Goal: Task Accomplishment & Management: Manage account settings

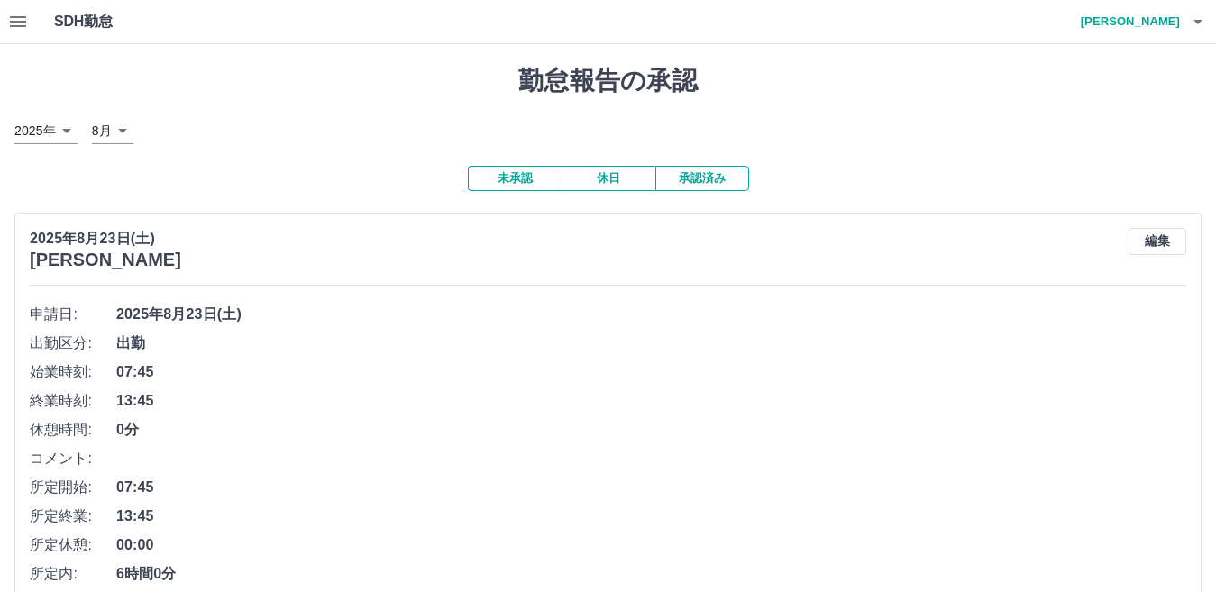
scroll to position [123, 0]
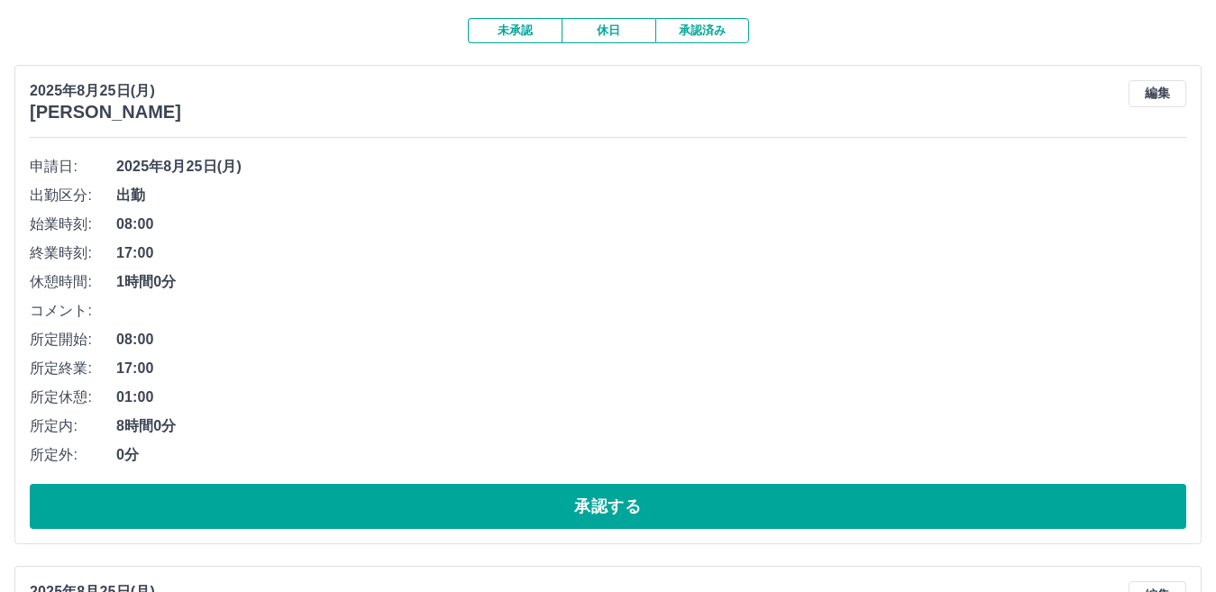
scroll to position [180, 0]
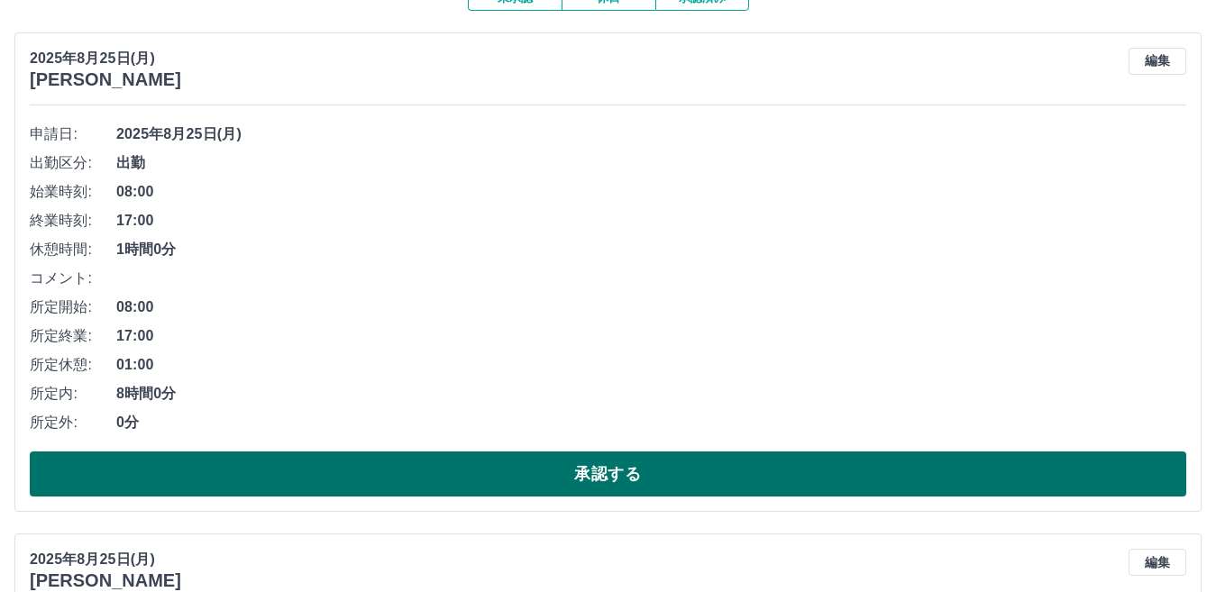
click at [237, 488] on button "承認する" at bounding box center [608, 474] width 1156 height 45
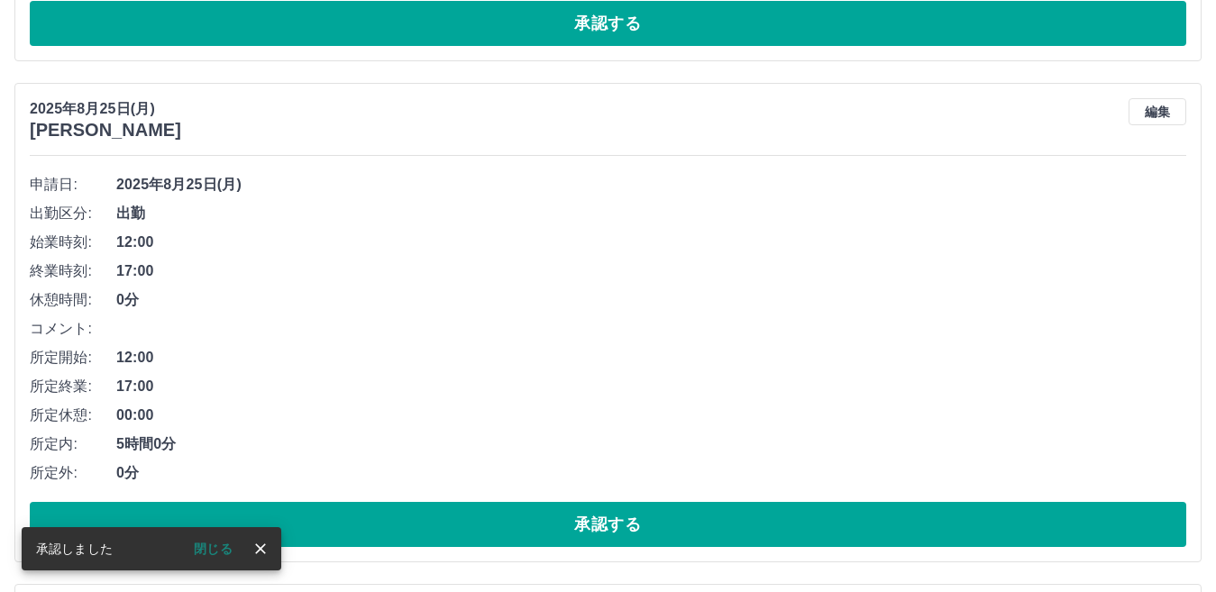
scroll to position [130, 0]
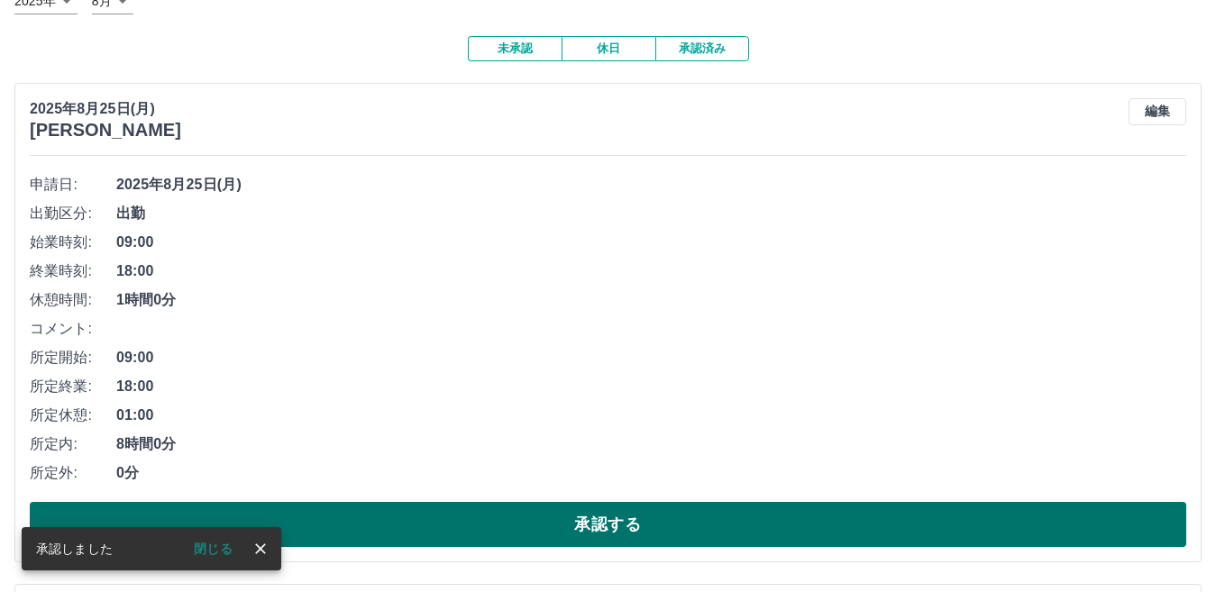
click at [326, 522] on button "承認する" at bounding box center [608, 524] width 1156 height 45
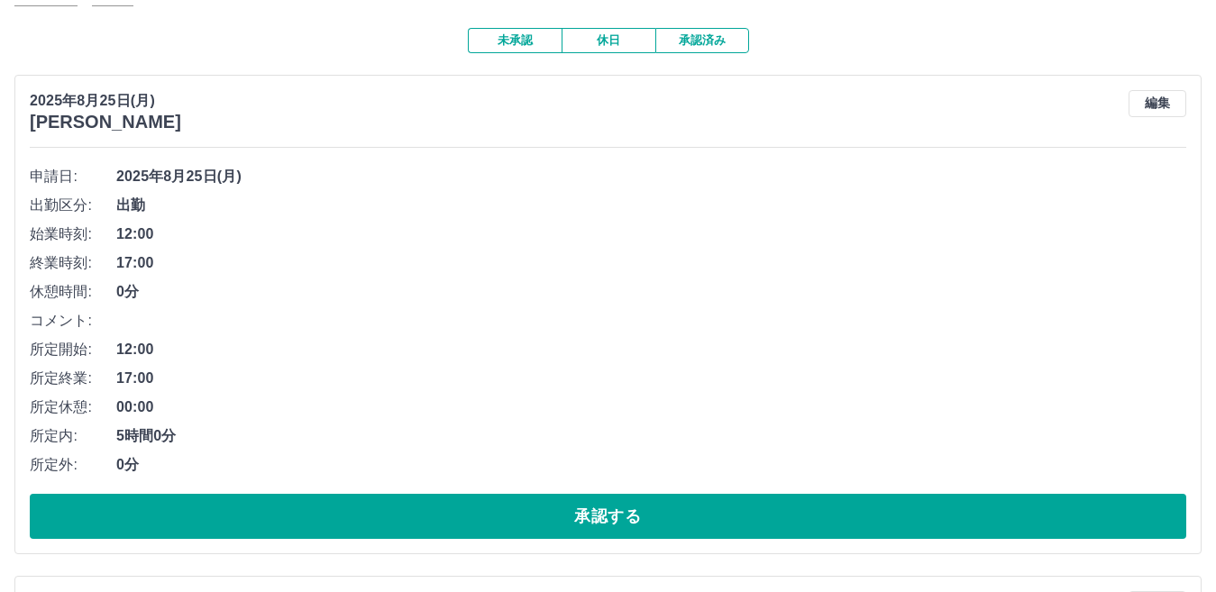
scroll to position [169, 0]
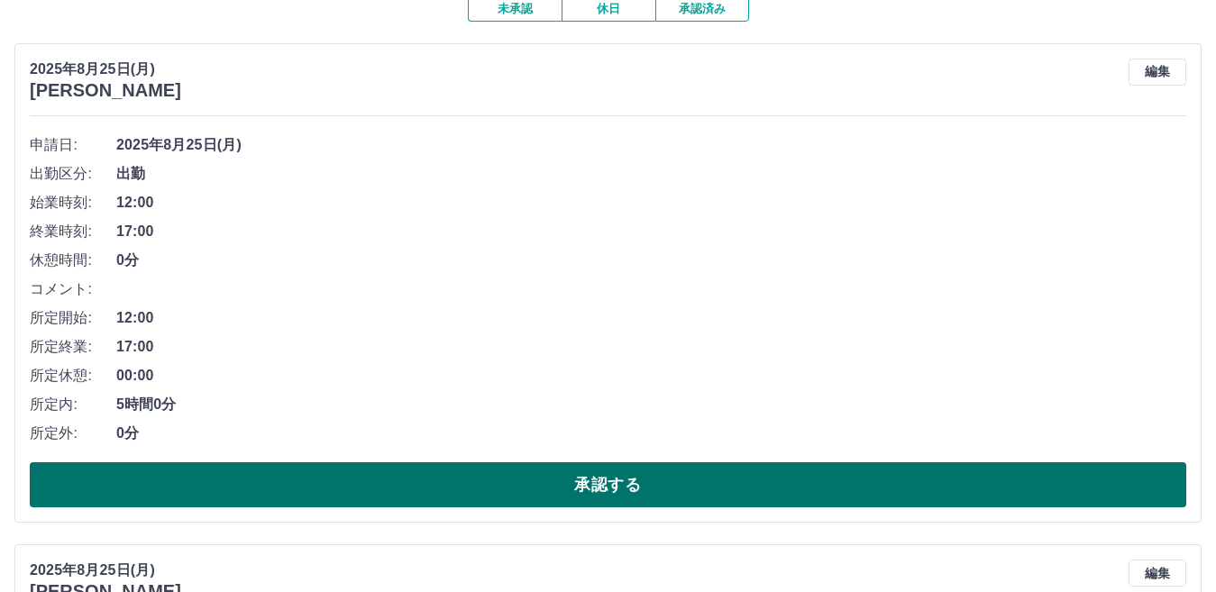
click at [338, 501] on button "承認する" at bounding box center [608, 484] width 1156 height 45
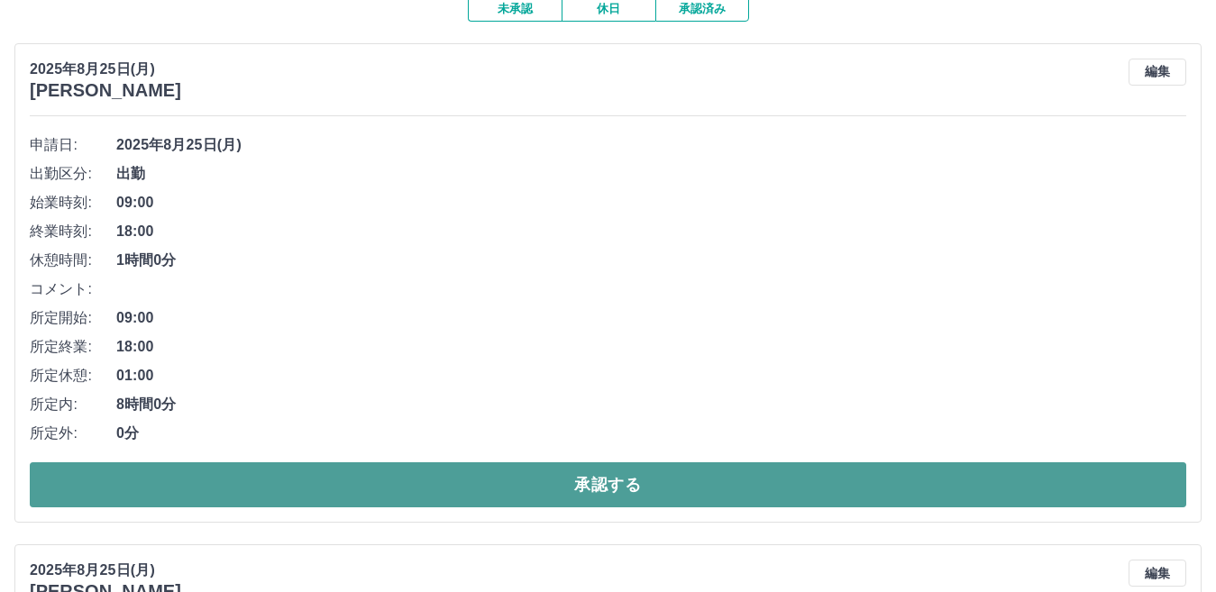
click at [319, 492] on button "承認する" at bounding box center [608, 484] width 1156 height 45
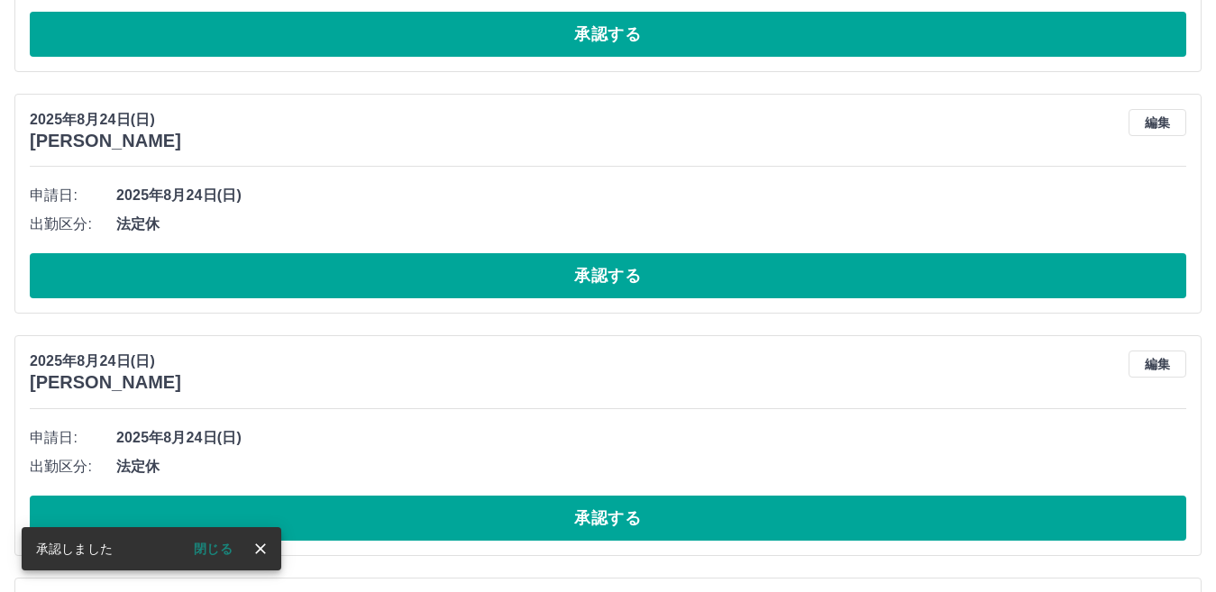
scroll to position [119, 0]
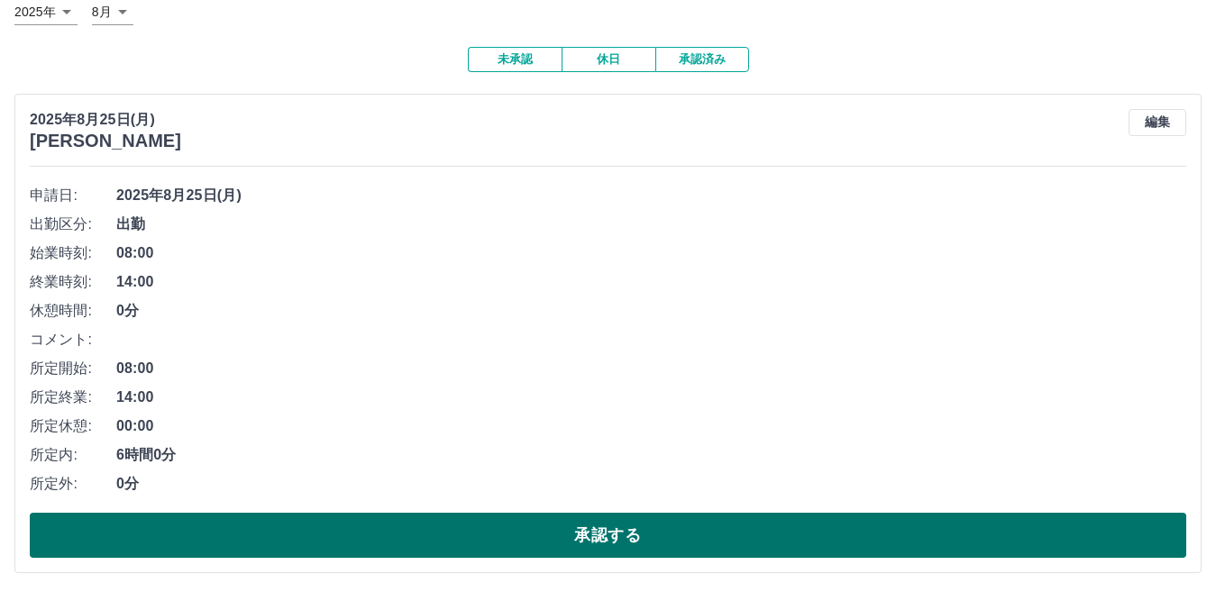
click at [407, 532] on button "承認する" at bounding box center [608, 535] width 1156 height 45
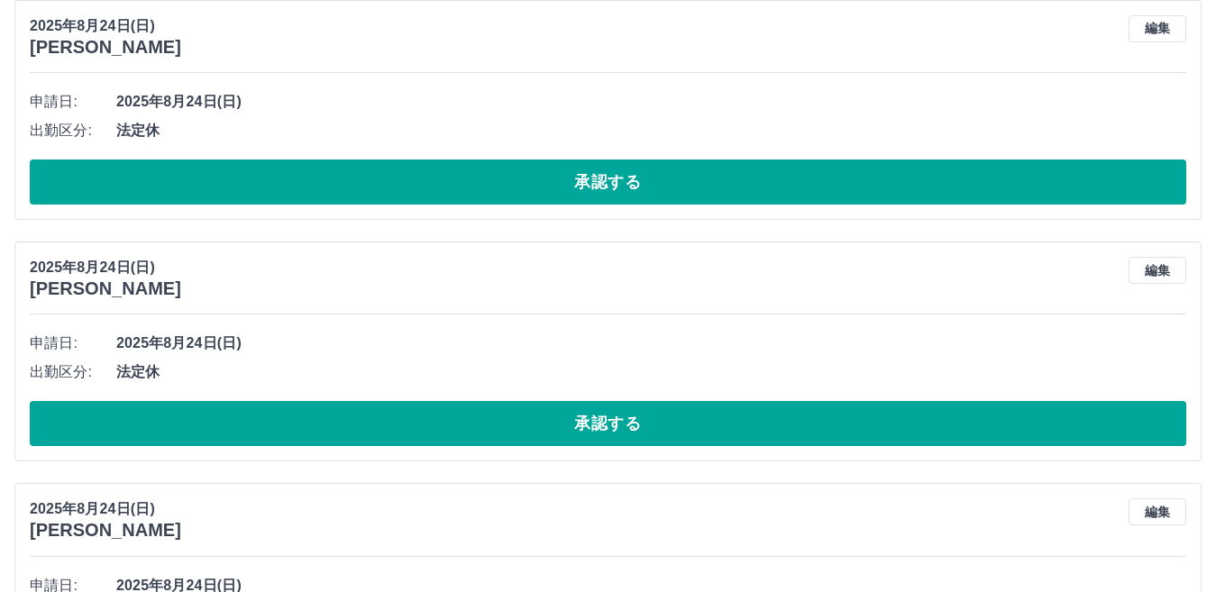
scroll to position [0, 0]
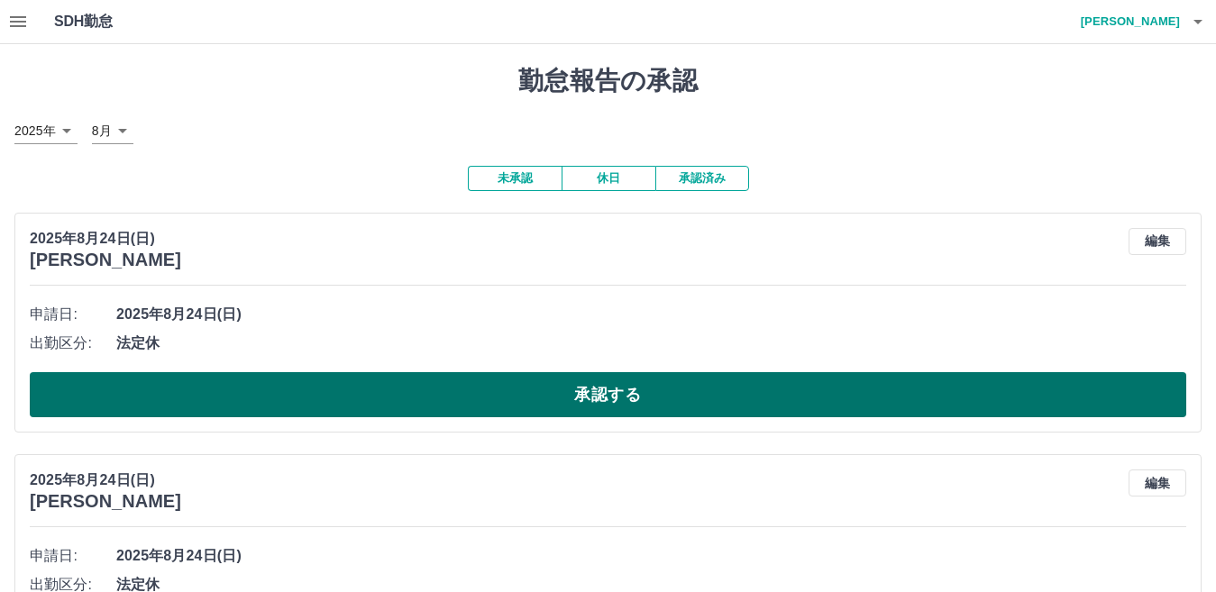
click at [260, 391] on button "承認する" at bounding box center [608, 394] width 1156 height 45
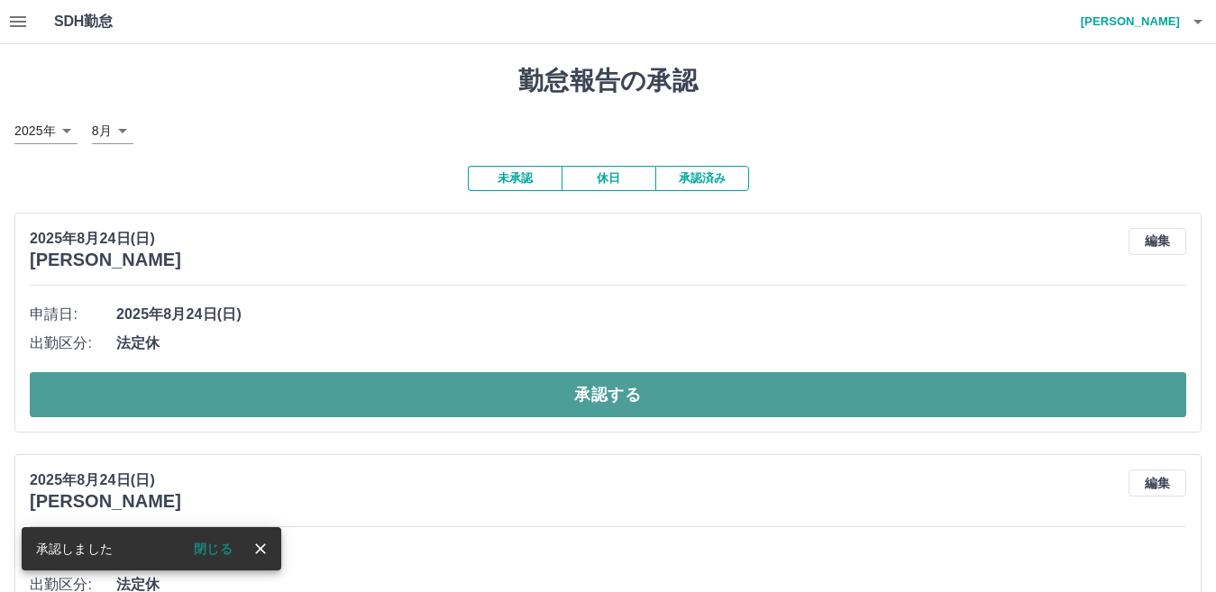
click at [306, 403] on button "承認する" at bounding box center [608, 394] width 1156 height 45
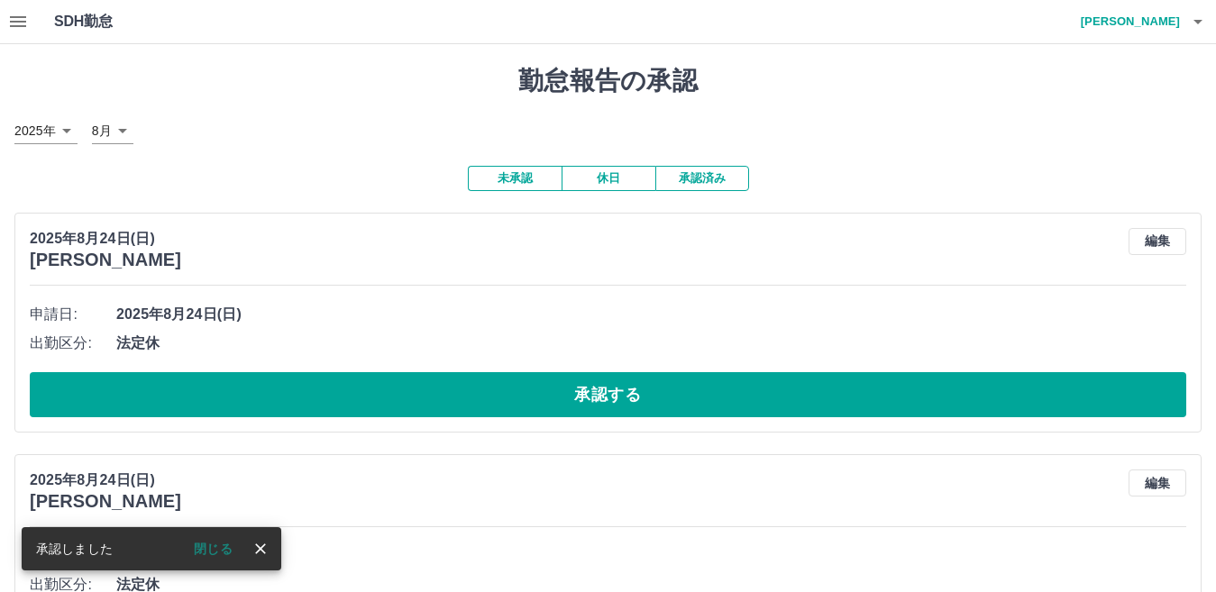
click at [306, 403] on button "承認する" at bounding box center [608, 394] width 1156 height 45
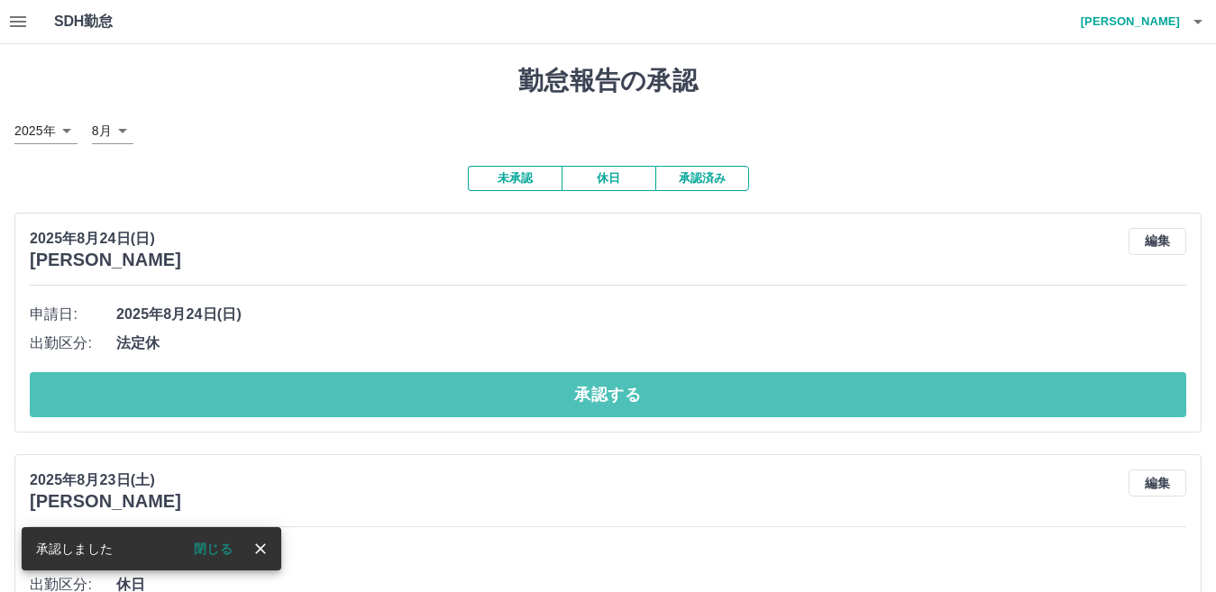
click at [306, 403] on button "承認する" at bounding box center [608, 394] width 1156 height 45
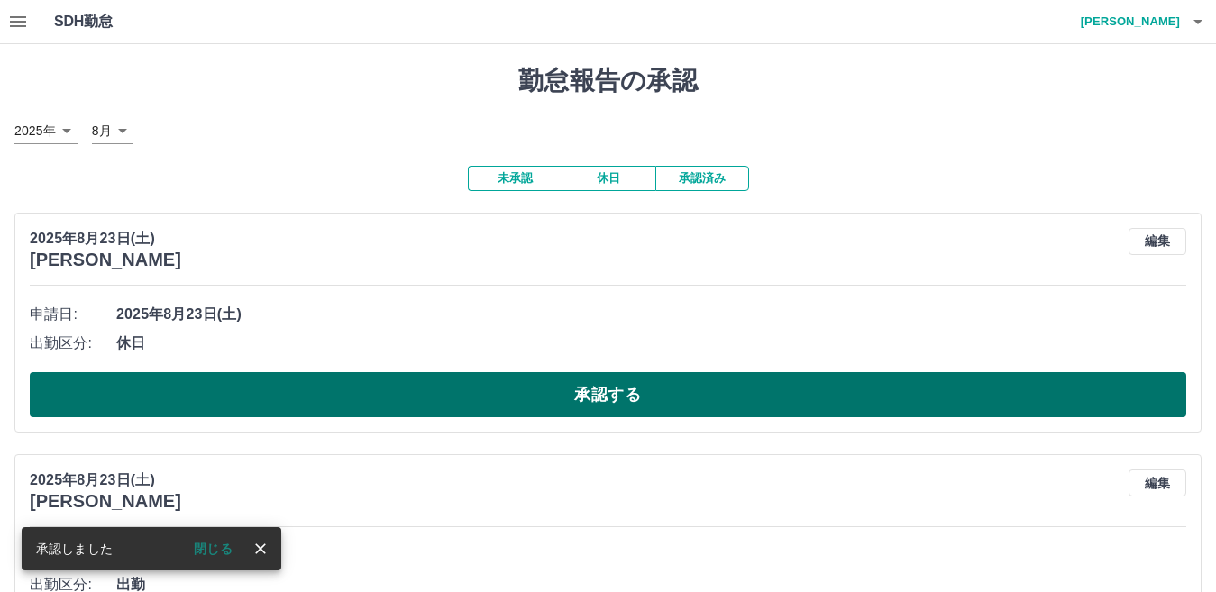
click at [306, 404] on button "承認する" at bounding box center [608, 394] width 1156 height 45
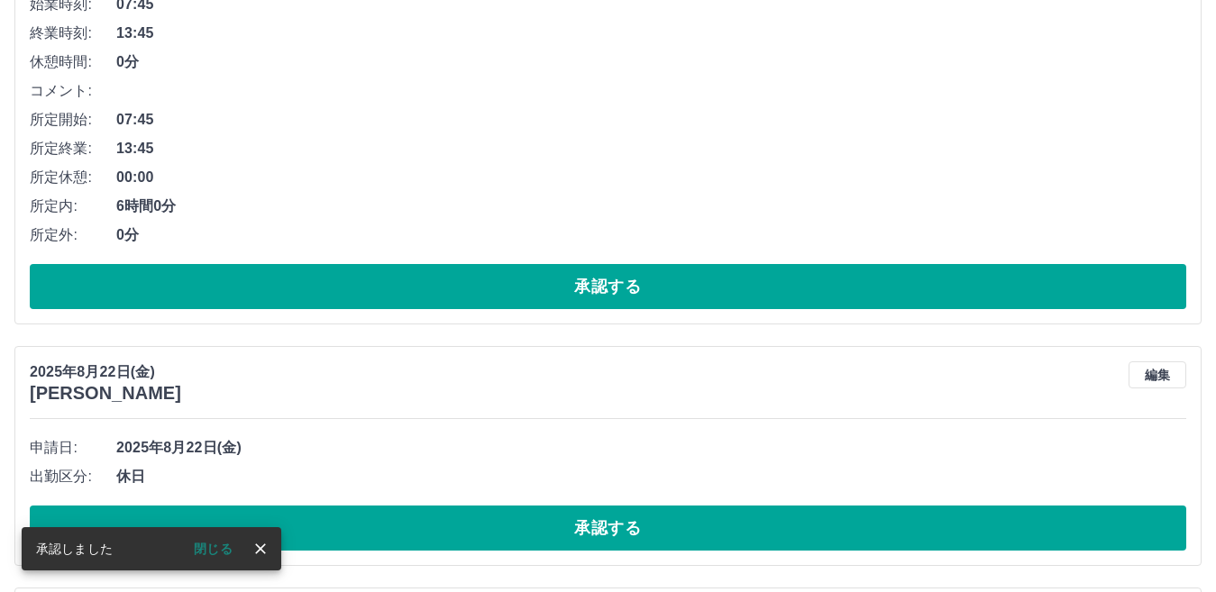
scroll to position [451, 0]
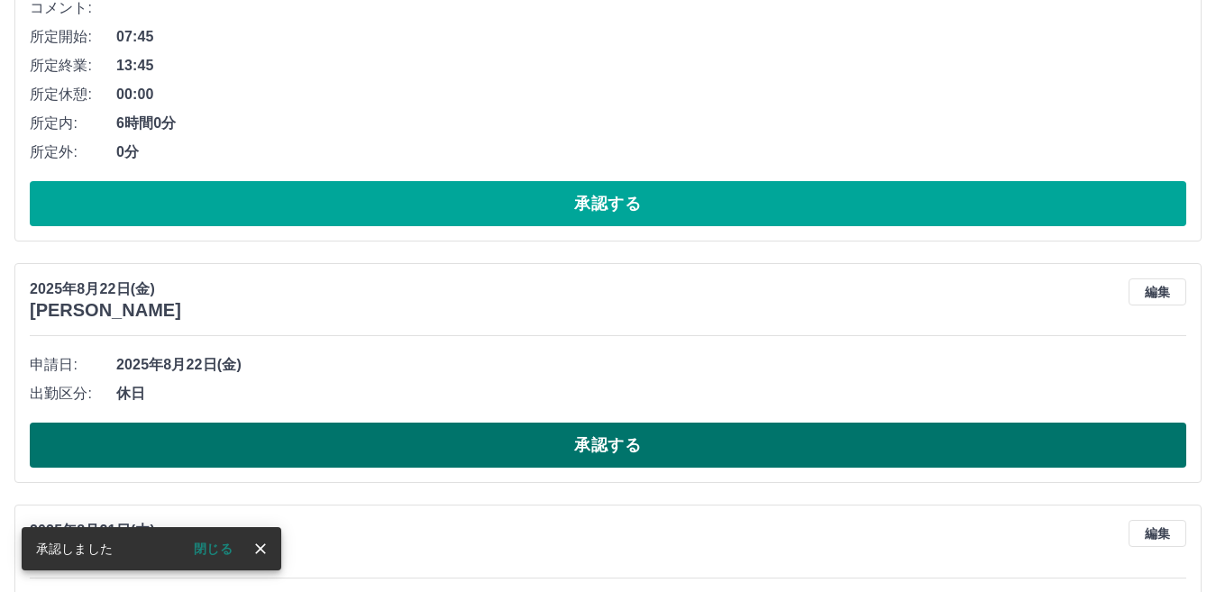
click at [304, 445] on button "承認する" at bounding box center [608, 445] width 1156 height 45
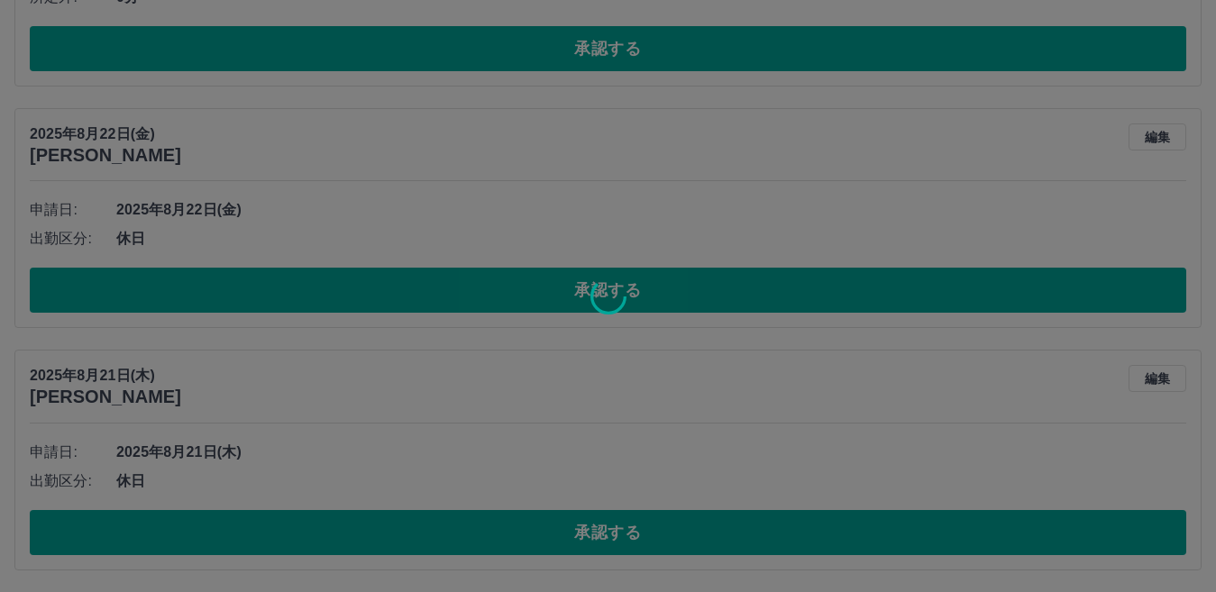
scroll to position [365, 0]
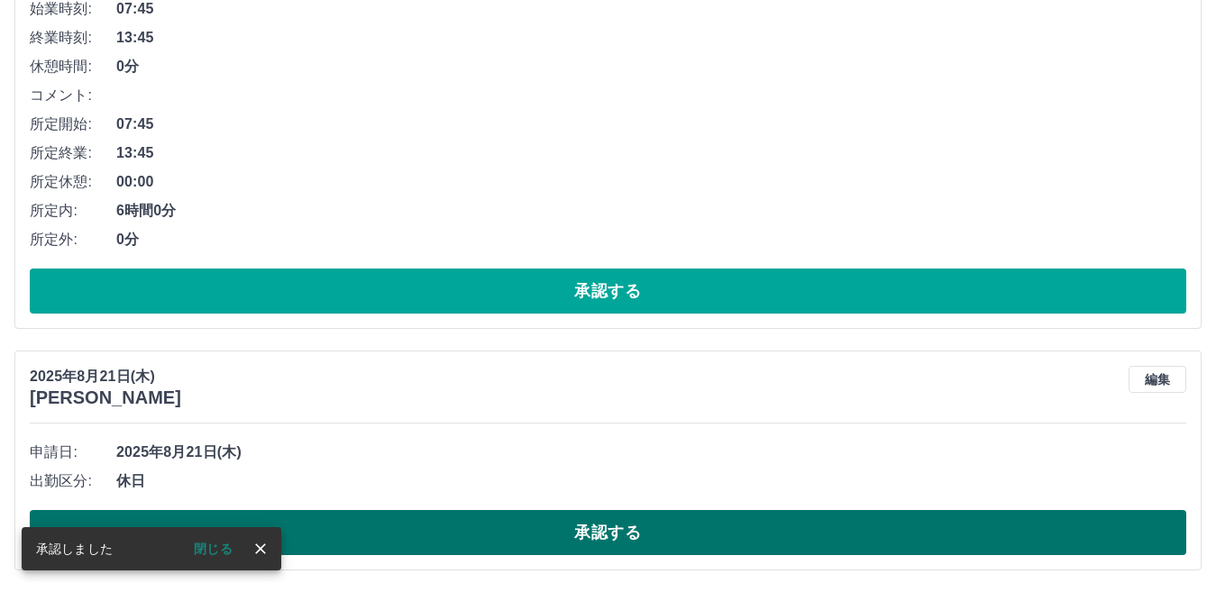
click at [362, 514] on button "承認する" at bounding box center [608, 532] width 1156 height 45
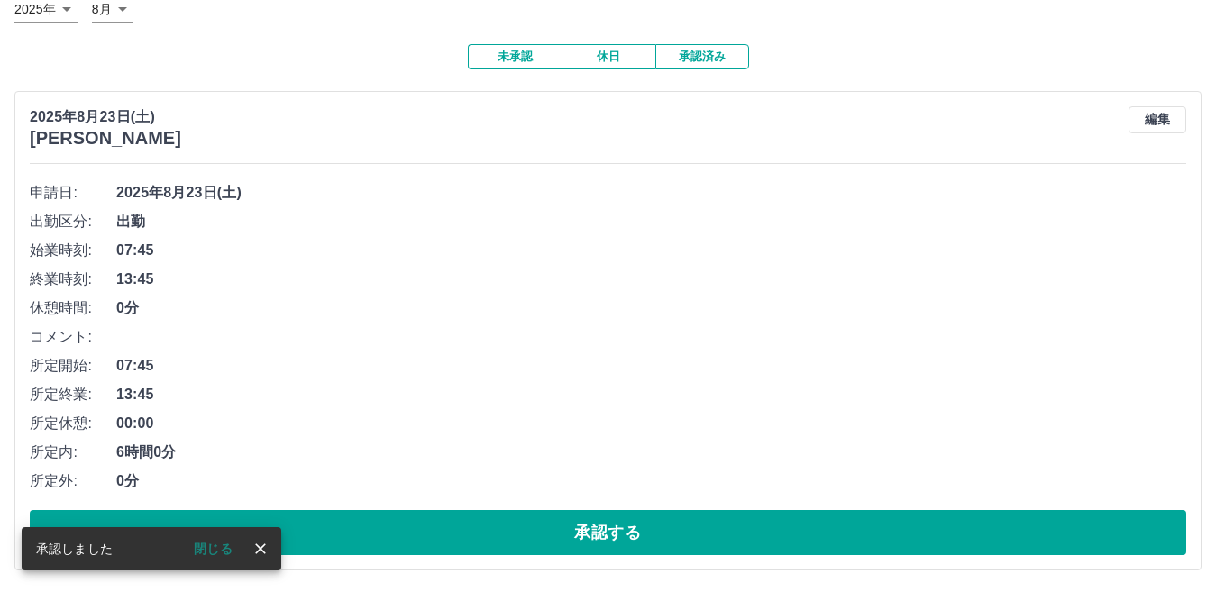
scroll to position [123, 0]
